Goal: Task Accomplishment & Management: Manage account settings

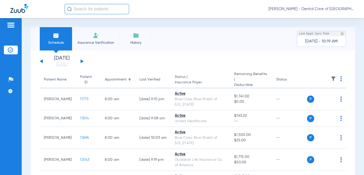
click at [12, 25] on img at bounding box center [11, 25] width 8 height 6
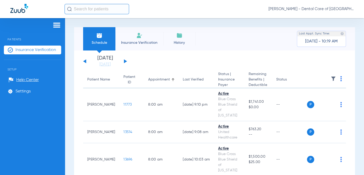
click at [12, 25] on div at bounding box center [32, 26] width 57 height 8
click at [340, 7] on span "[PERSON_NAME] - Dental Care of [GEOGRAPHIC_DATA]" at bounding box center [311, 8] width 85 height 5
click at [242, 35] on div at bounding box center [182, 87] width 364 height 175
click at [299, 7] on span "[PERSON_NAME] - Dental Care of [GEOGRAPHIC_DATA]" at bounding box center [311, 8] width 85 height 5
click at [269, 41] on div at bounding box center [182, 87] width 364 height 175
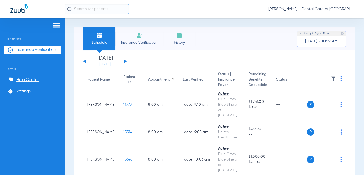
click at [352, 9] on span "[PERSON_NAME] - Dental Care of [GEOGRAPHIC_DATA]" at bounding box center [311, 8] width 85 height 5
click at [287, 22] on div at bounding box center [182, 87] width 364 height 175
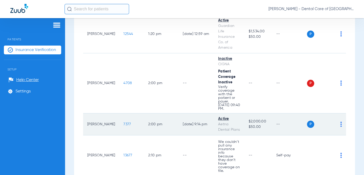
scroll to position [892, 0]
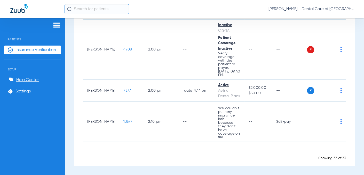
click at [57, 24] on img at bounding box center [57, 25] width 8 height 6
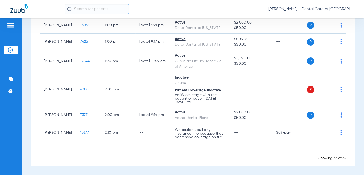
scroll to position [579, 0]
click at [11, 91] on img at bounding box center [10, 90] width 5 height 5
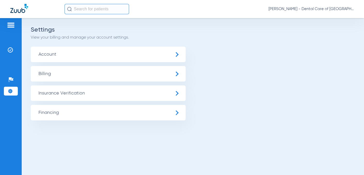
click at [86, 58] on span "Account" at bounding box center [108, 55] width 155 height 16
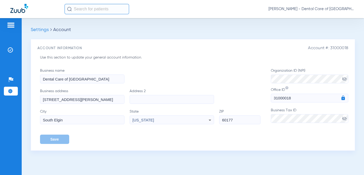
click at [220, 40] on div "Account #: 31000018 Account Information Use this section to update your general…" at bounding box center [193, 94] width 325 height 111
click at [37, 29] on span "Settings" at bounding box center [40, 29] width 18 height 5
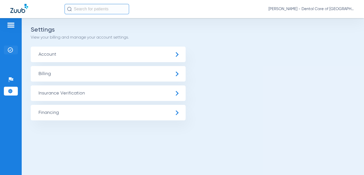
click at [10, 51] on img at bounding box center [10, 49] width 5 height 5
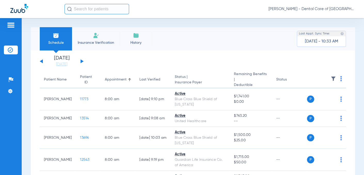
click at [200, 49] on div "Schedule Insurance Verification History Last Appt. Sync Time: [DATE] - 10:33 AM" at bounding box center [193, 38] width 325 height 23
drag, startPoint x: 333, startPoint y: 9, endPoint x: 352, endPoint y: 8, distance: 19.9
click at [333, 9] on span "[PERSON_NAME] - Dental Care of [GEOGRAPHIC_DATA]" at bounding box center [311, 8] width 85 height 5
click at [352, 8] on div at bounding box center [182, 87] width 364 height 175
click at [317, 8] on span "[PERSON_NAME] - Dental Care of [GEOGRAPHIC_DATA]" at bounding box center [311, 8] width 85 height 5
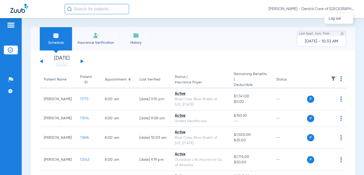
click at [288, 9] on div at bounding box center [182, 87] width 364 height 175
